Goal: Task Accomplishment & Management: Complete application form

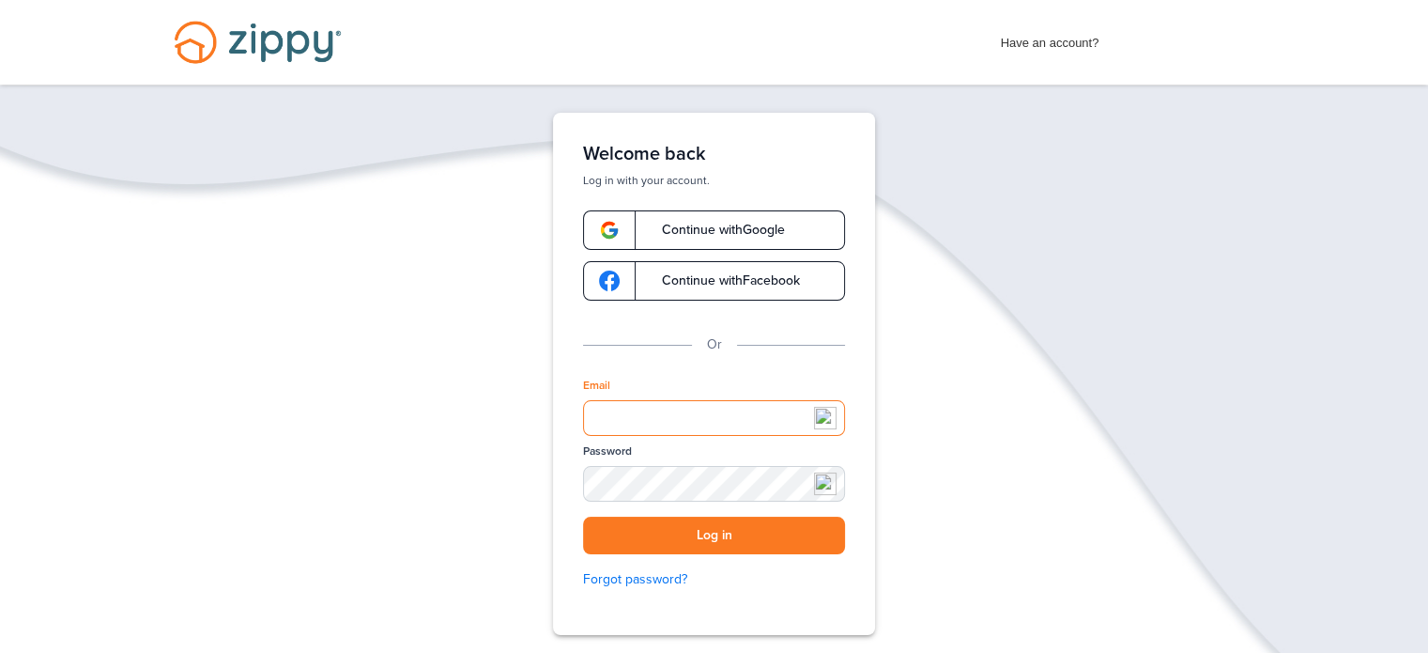
click at [711, 411] on input "Email" at bounding box center [714, 418] width 262 height 36
type input "*"
click at [583, 516] on button "Log in" at bounding box center [714, 535] width 262 height 38
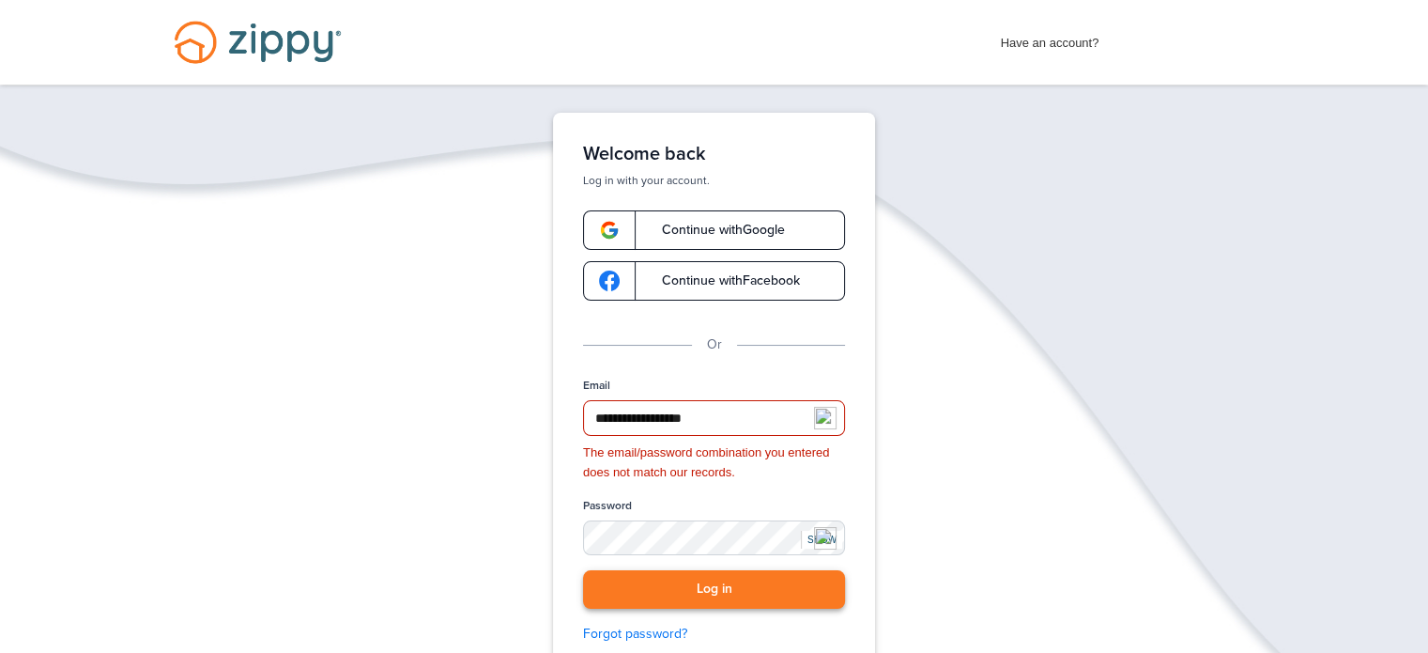
click at [683, 585] on button "Log in" at bounding box center [714, 589] width 262 height 38
click at [825, 533] on img at bounding box center [825, 538] width 23 height 23
click at [820, 544] on div "SHOW" at bounding box center [821, 539] width 41 height 18
click at [0, 434] on div "**********" at bounding box center [714, 459] width 1428 height 693
click at [662, 423] on input "**********" at bounding box center [714, 418] width 262 height 36
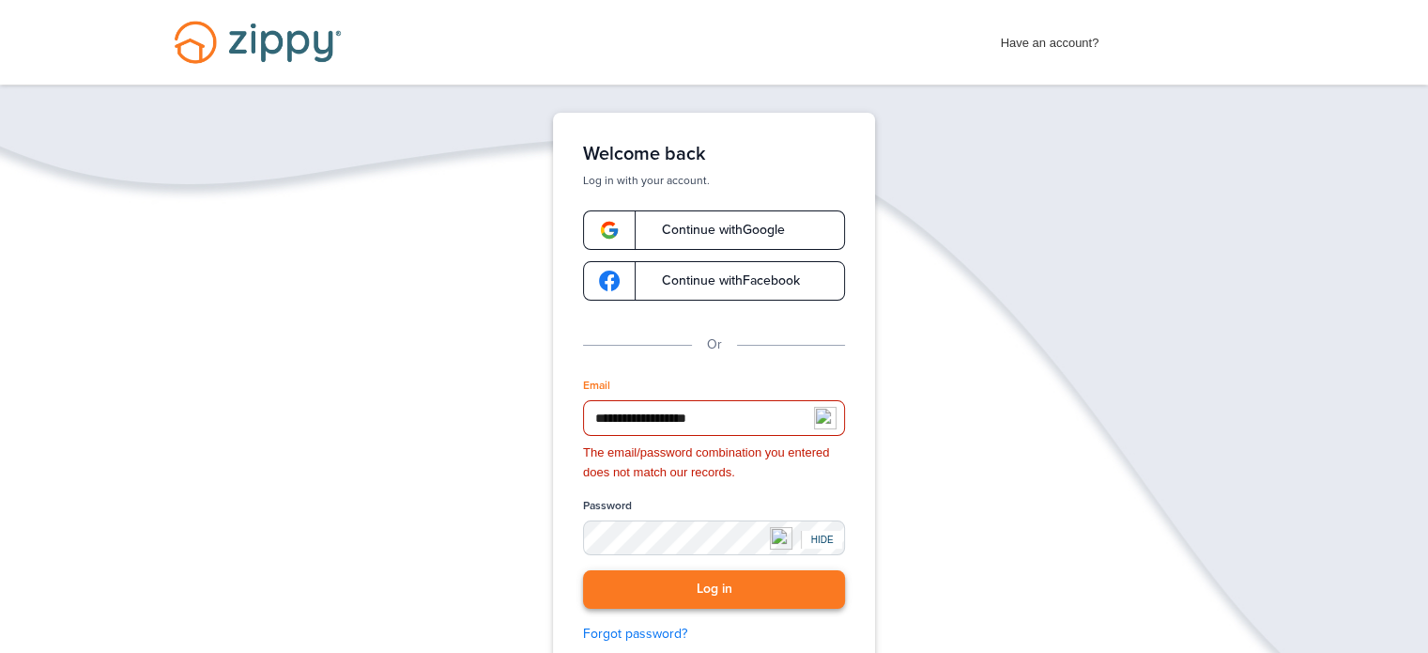
click at [721, 591] on button "Log in" at bounding box center [714, 589] width 262 height 38
click at [723, 589] on button "Log in" at bounding box center [714, 589] width 262 height 38
click at [725, 589] on button "Log in" at bounding box center [714, 589] width 262 height 38
click at [725, 590] on button "Log in" at bounding box center [714, 589] width 262 height 38
click at [780, 426] on input "**********" at bounding box center [714, 418] width 262 height 36
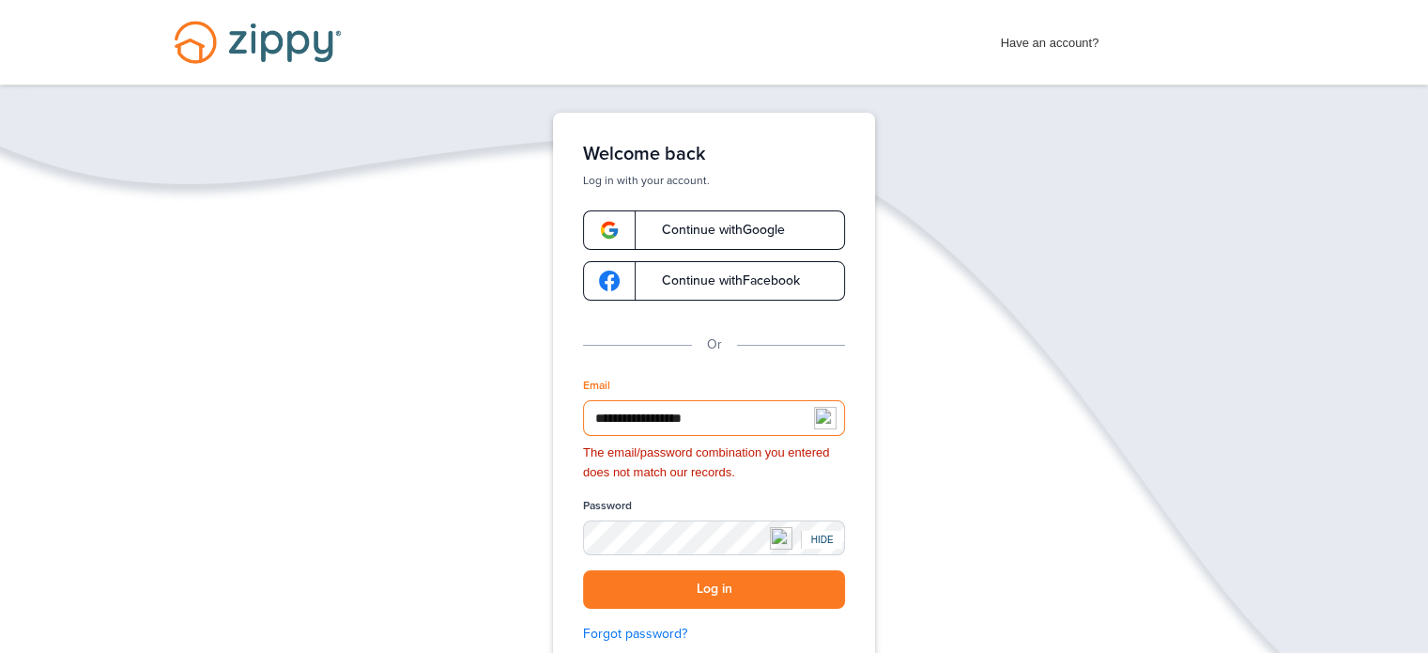
type input "**********"
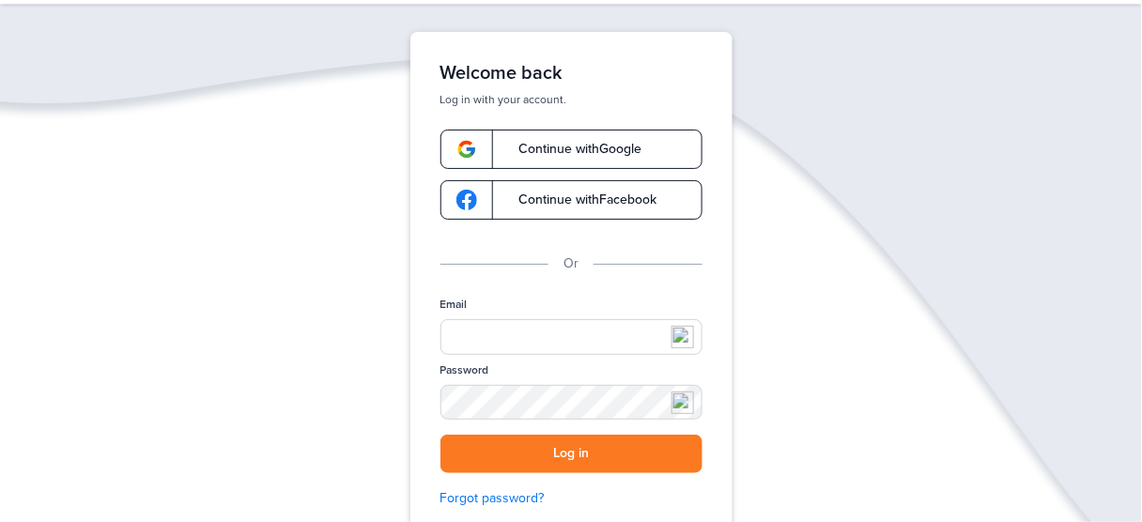
scroll to position [84, 0]
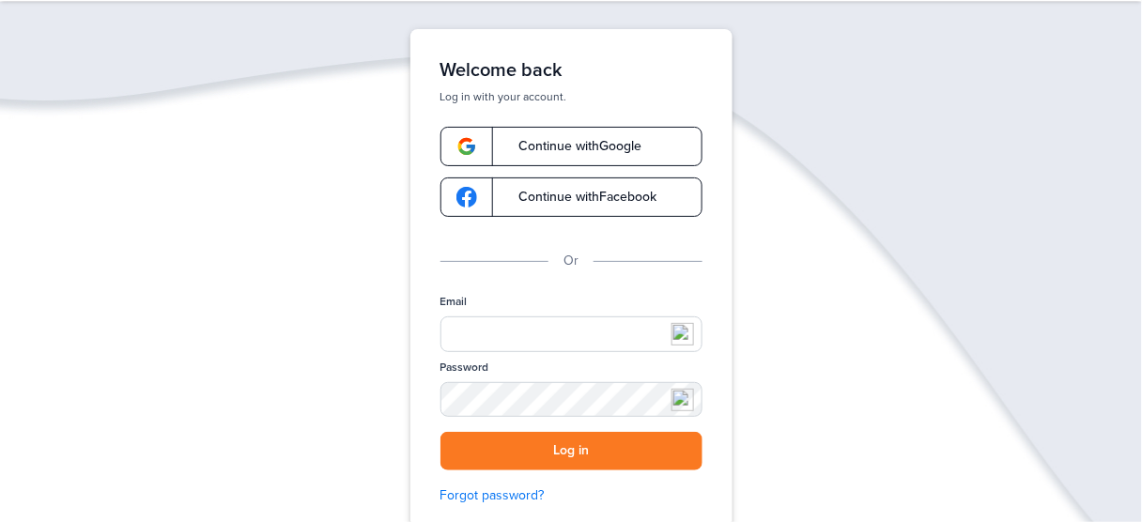
click at [684, 339] on img at bounding box center [682, 334] width 23 height 23
click at [545, 336] on input "Email" at bounding box center [571, 334] width 262 height 36
click at [547, 338] on input "Email" at bounding box center [571, 334] width 262 height 36
click at [868, 376] on div "Verify your Email We just resent an email with a link to set your password to .…" at bounding box center [571, 348] width 1142 height 638
click at [623, 450] on button "Log in" at bounding box center [571, 451] width 262 height 38
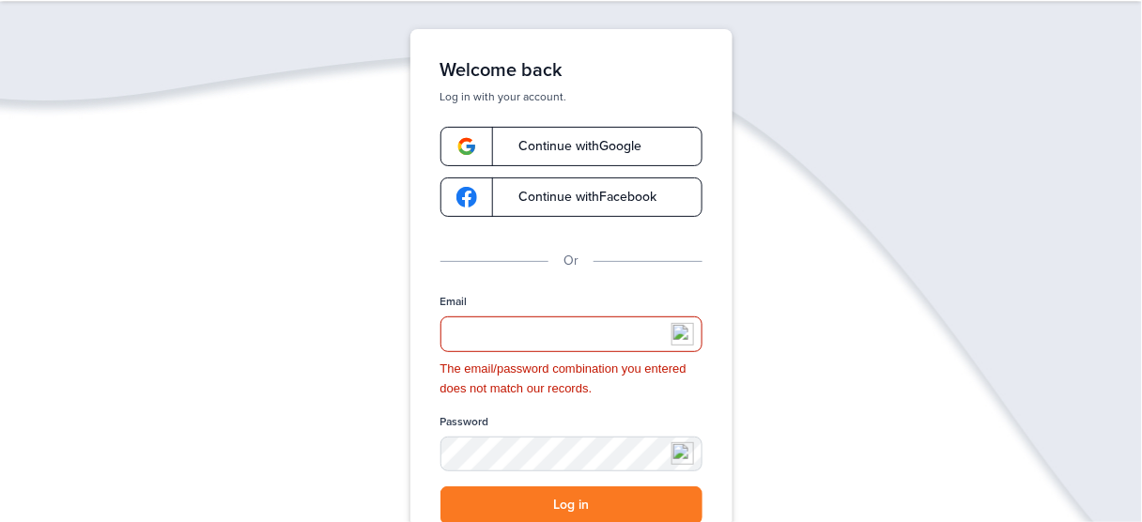
click at [853, 119] on div "Verify your Email We just resent an email with a link to set your password to .…" at bounding box center [571, 375] width 1142 height 693
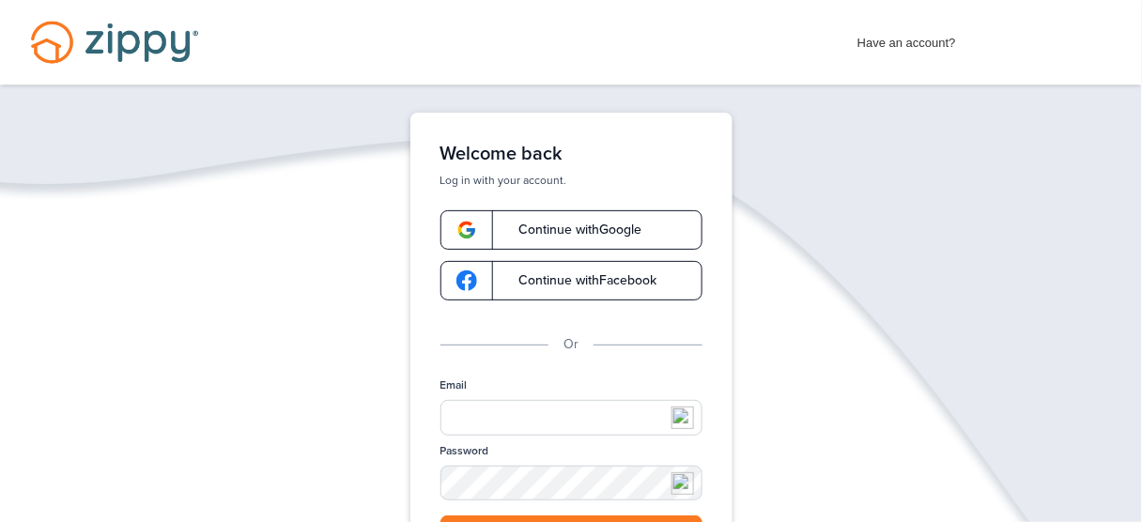
click at [904, 49] on span "Have an account?" at bounding box center [906, 38] width 99 height 30
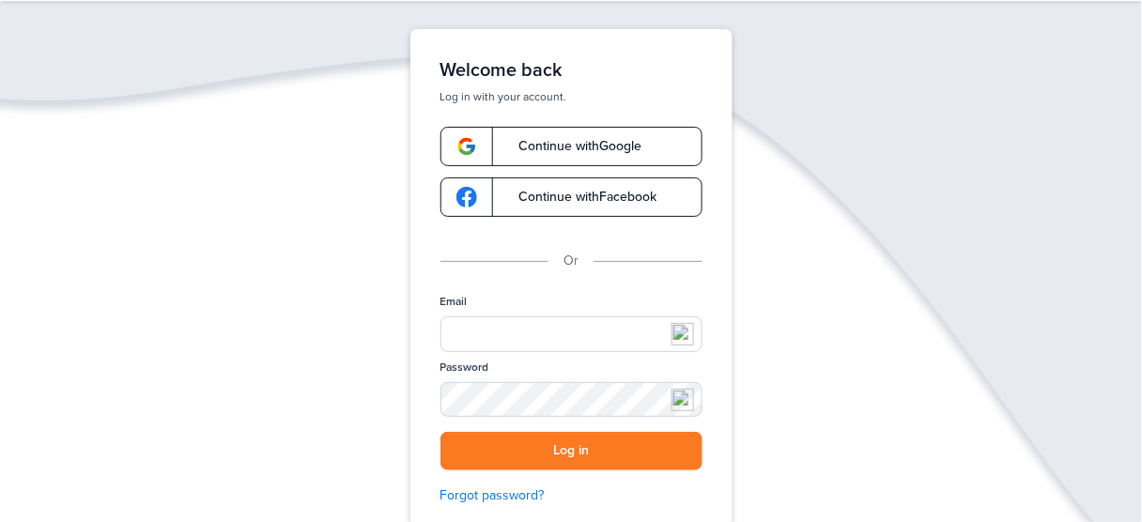
scroll to position [79, 0]
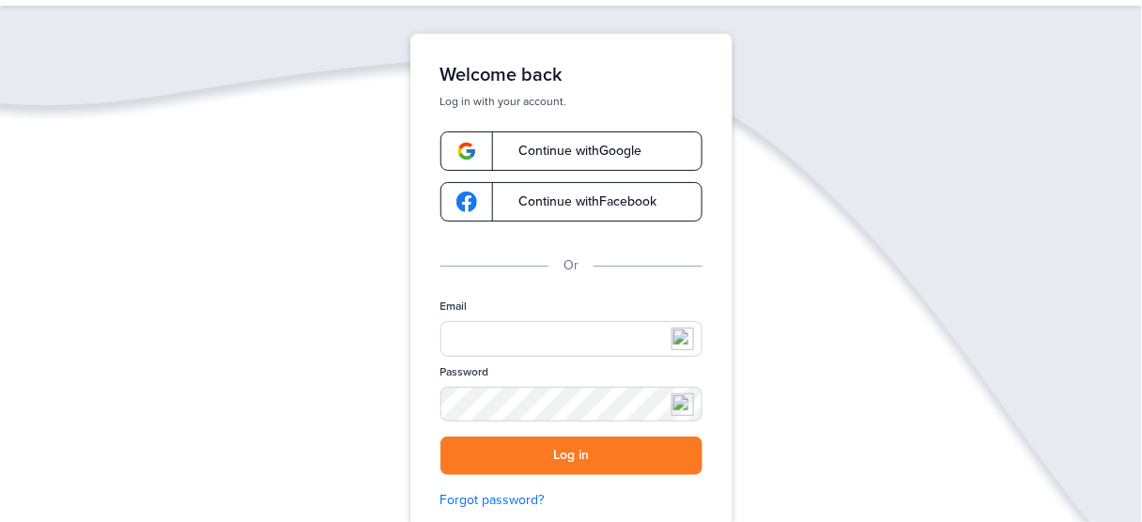
click at [647, 155] on link "Continue with Google" at bounding box center [571, 150] width 262 height 39
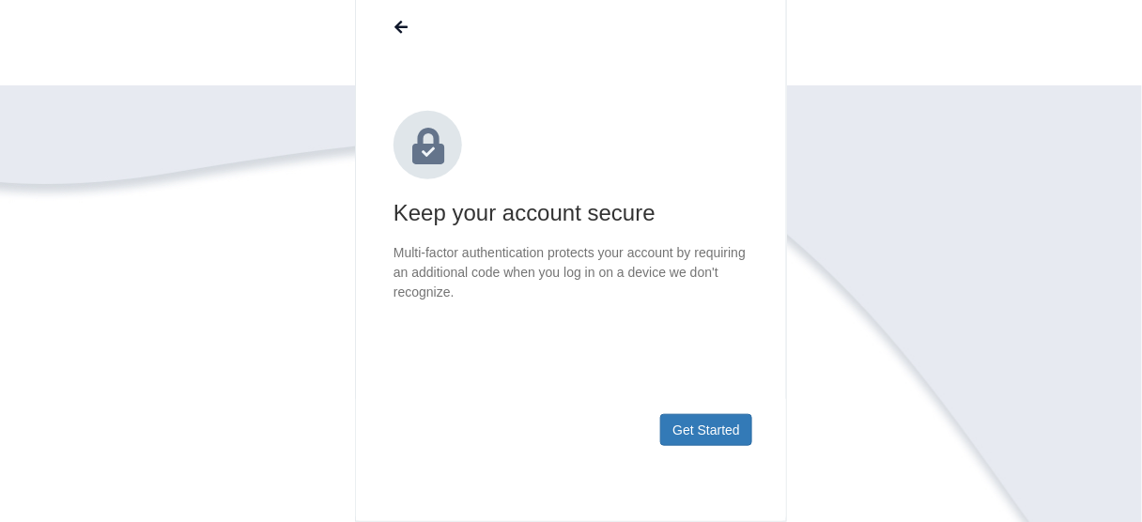
scroll to position [170, 0]
click at [706, 426] on button "Get Started" at bounding box center [706, 429] width 92 height 32
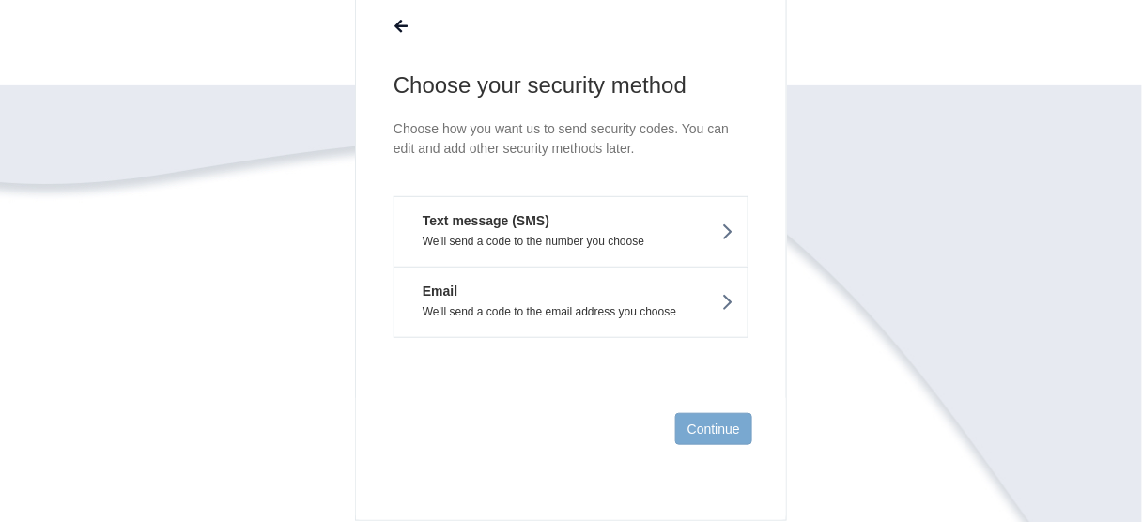
click at [729, 228] on icon at bounding box center [726, 232] width 13 height 21
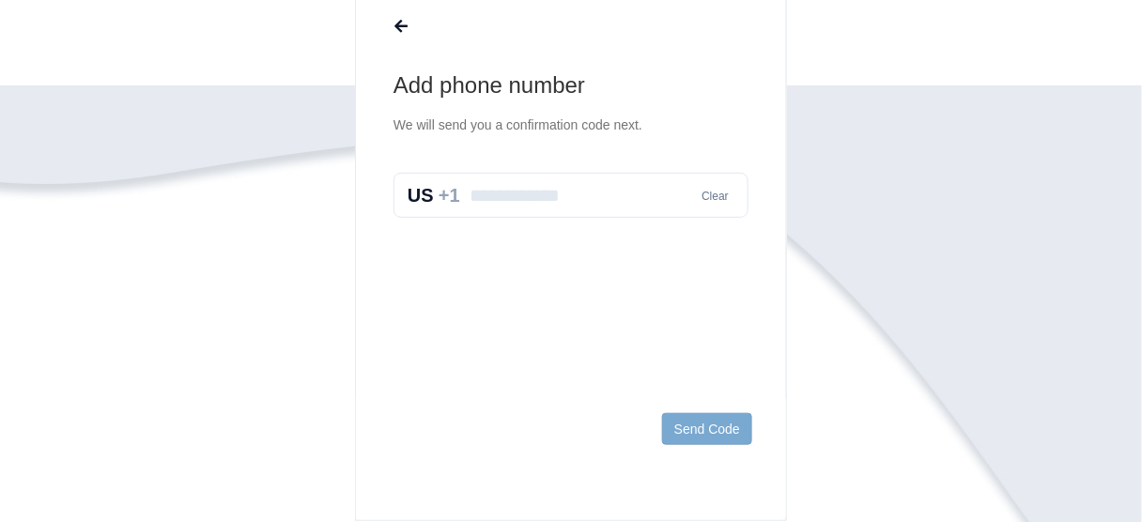
click at [524, 205] on input "text" at bounding box center [570, 195] width 355 height 45
type input "**********"
click at [715, 429] on button "Send Code" at bounding box center [707, 429] width 90 height 32
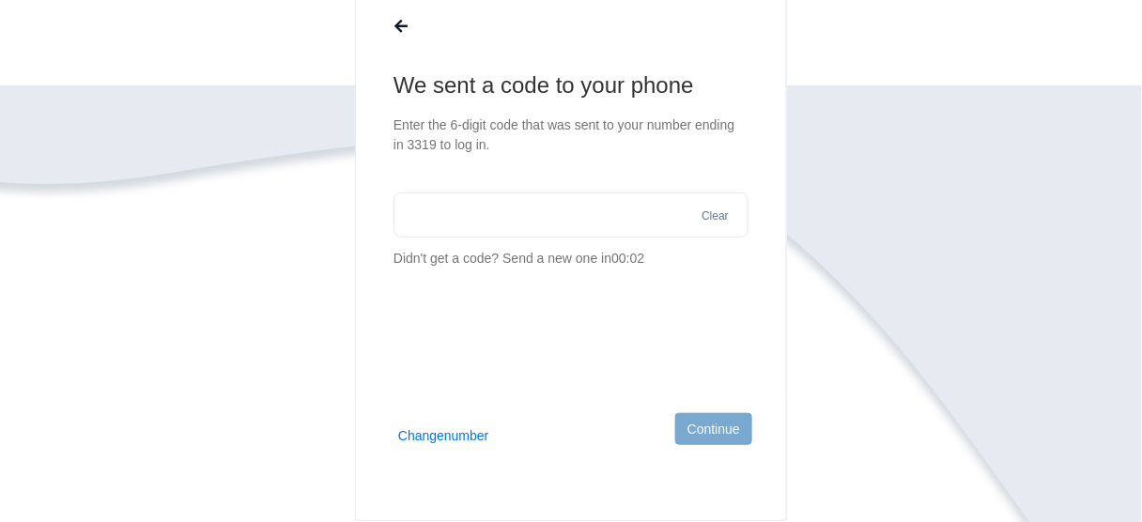
click at [488, 224] on input "text" at bounding box center [570, 214] width 355 height 45
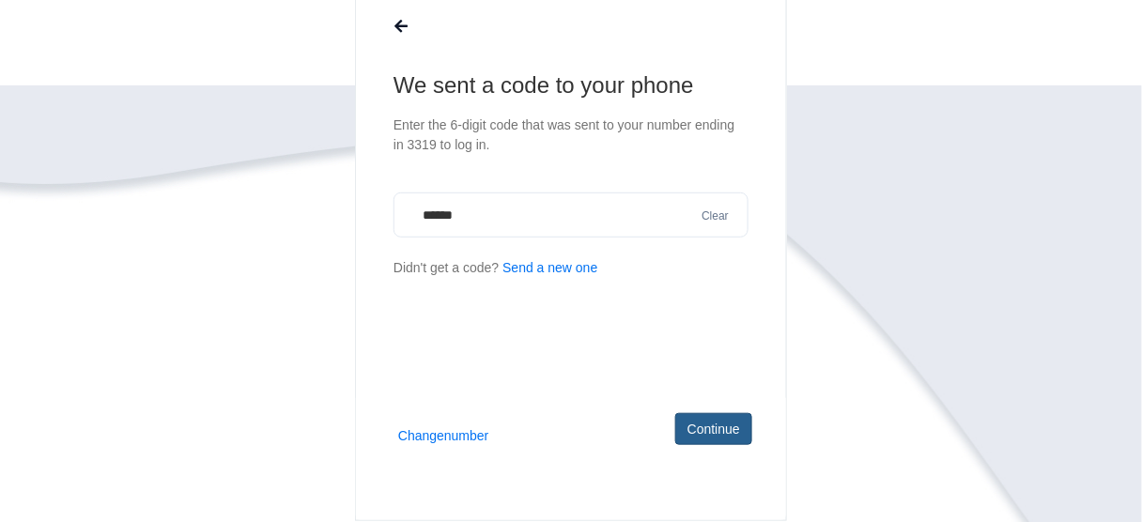
type input "******"
click at [706, 432] on button "Continue" at bounding box center [713, 429] width 77 height 32
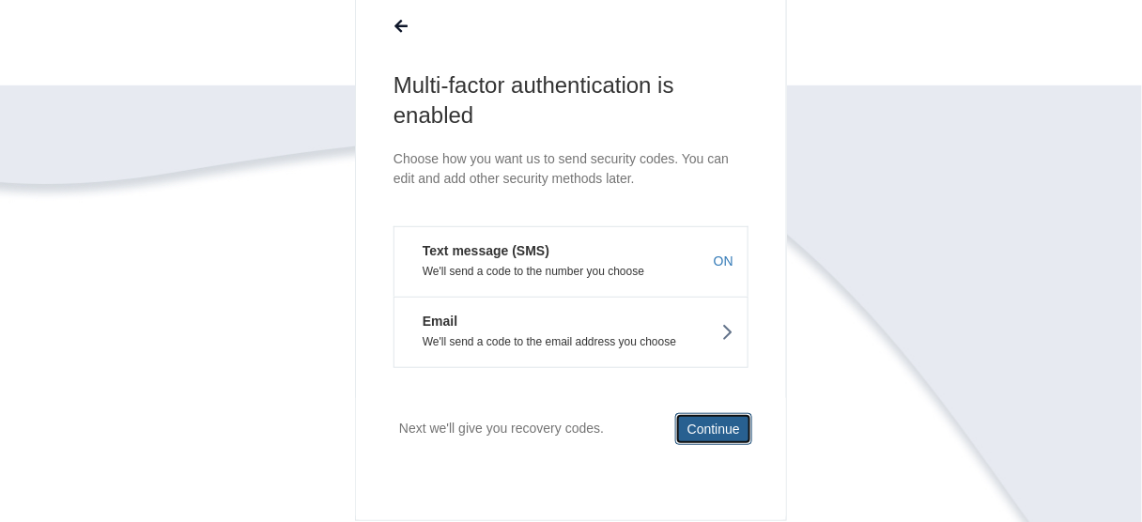
click at [734, 428] on button "Continue" at bounding box center [713, 429] width 77 height 32
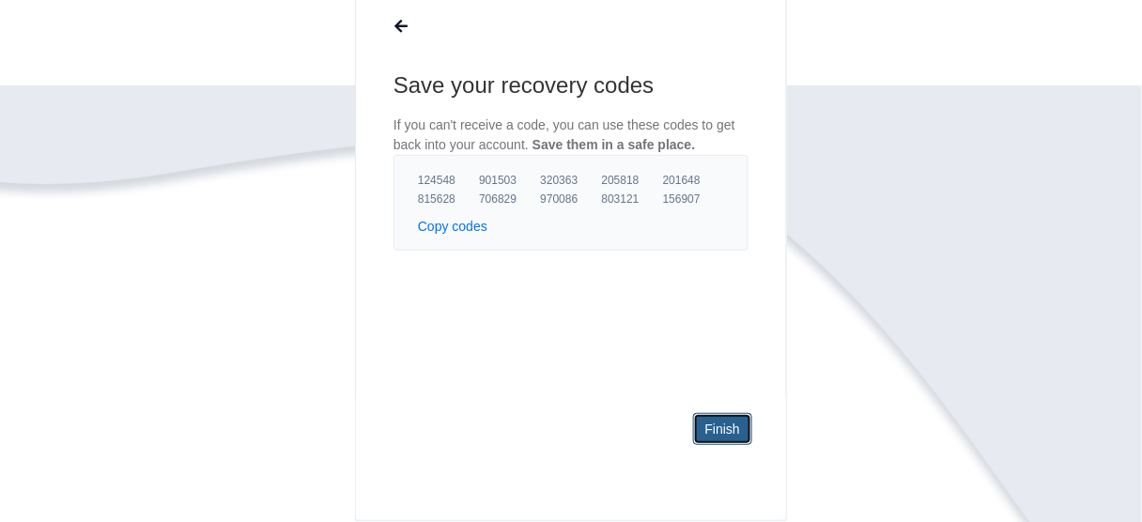
click at [734, 425] on link "Finish" at bounding box center [722, 429] width 59 height 32
